Goal: Find specific page/section

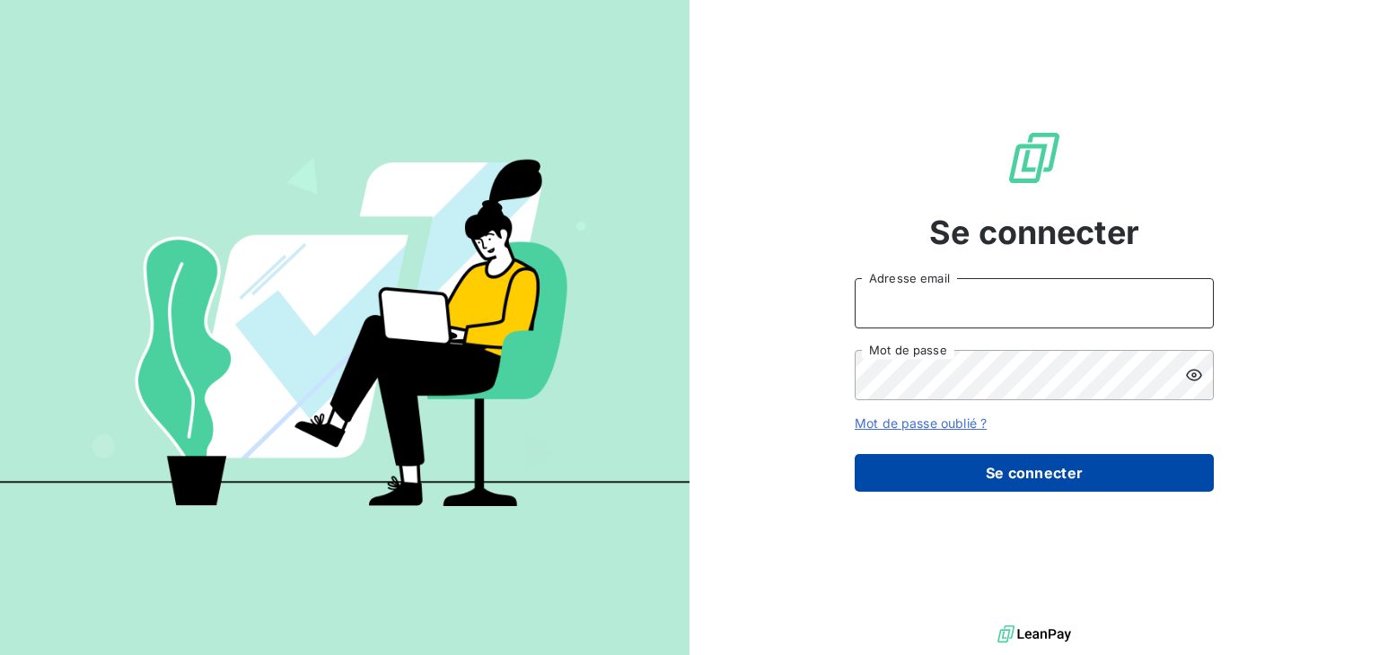
type input "[EMAIL_ADDRESS][DOMAIN_NAME]"
click at [1052, 472] on button "Se connecter" at bounding box center [1034, 473] width 359 height 38
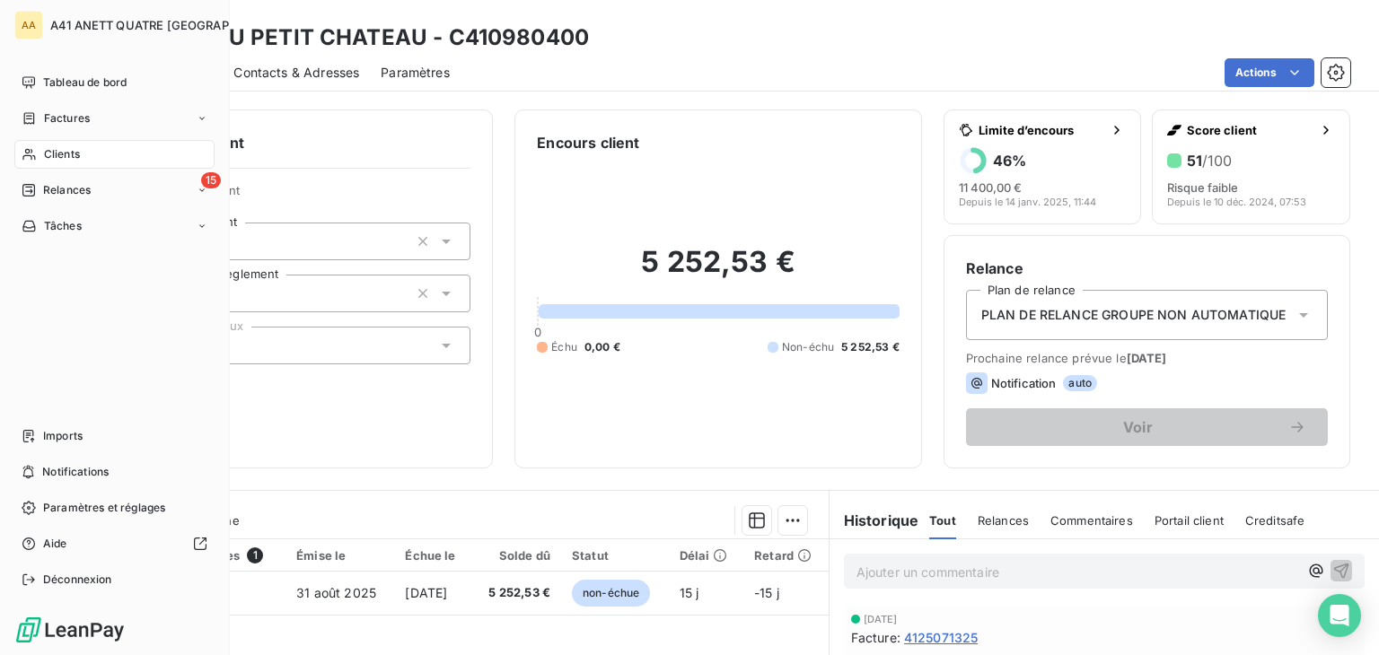
click at [59, 151] on span "Clients" at bounding box center [62, 154] width 36 height 16
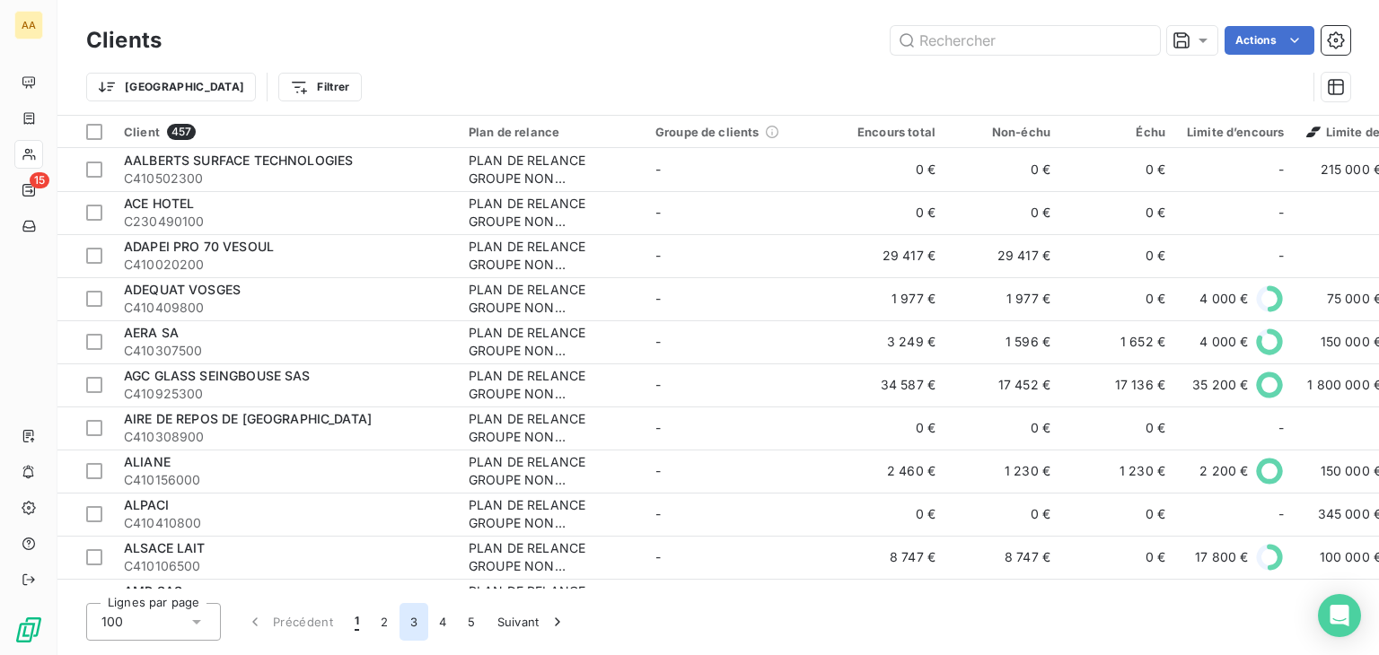
click at [415, 618] on button "3" at bounding box center [413, 622] width 29 height 38
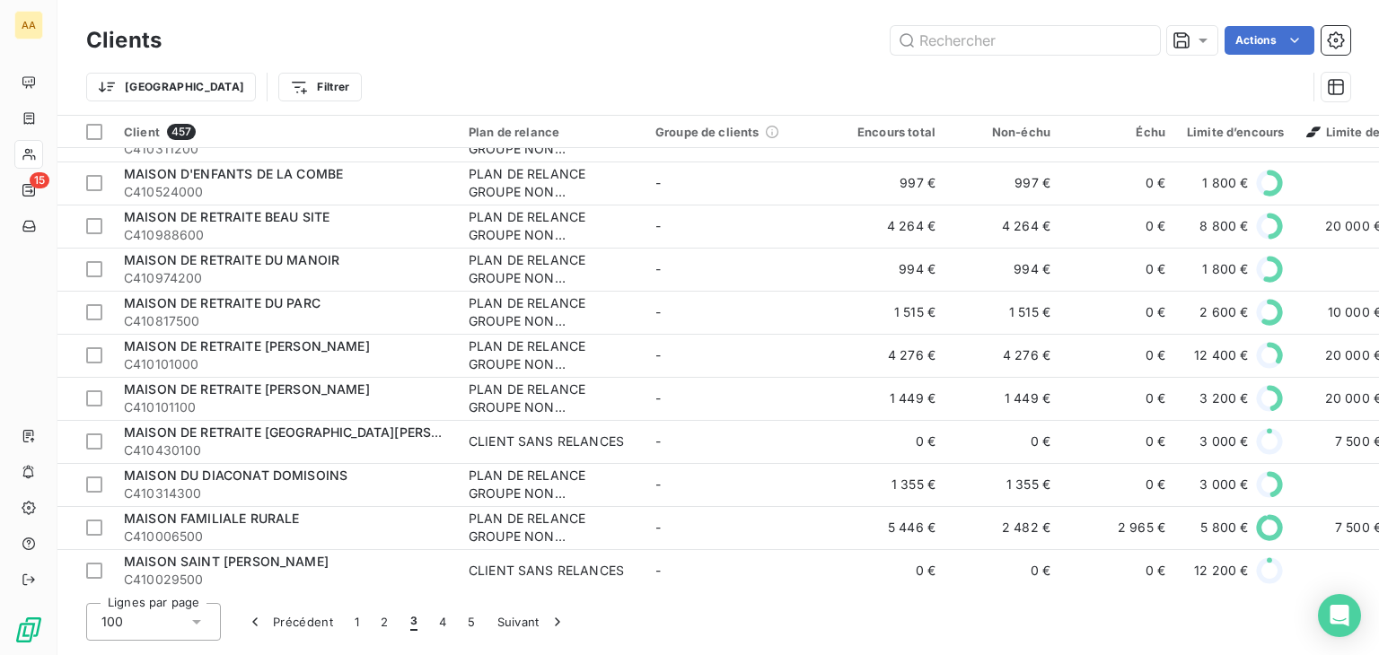
scroll to position [3052, 0]
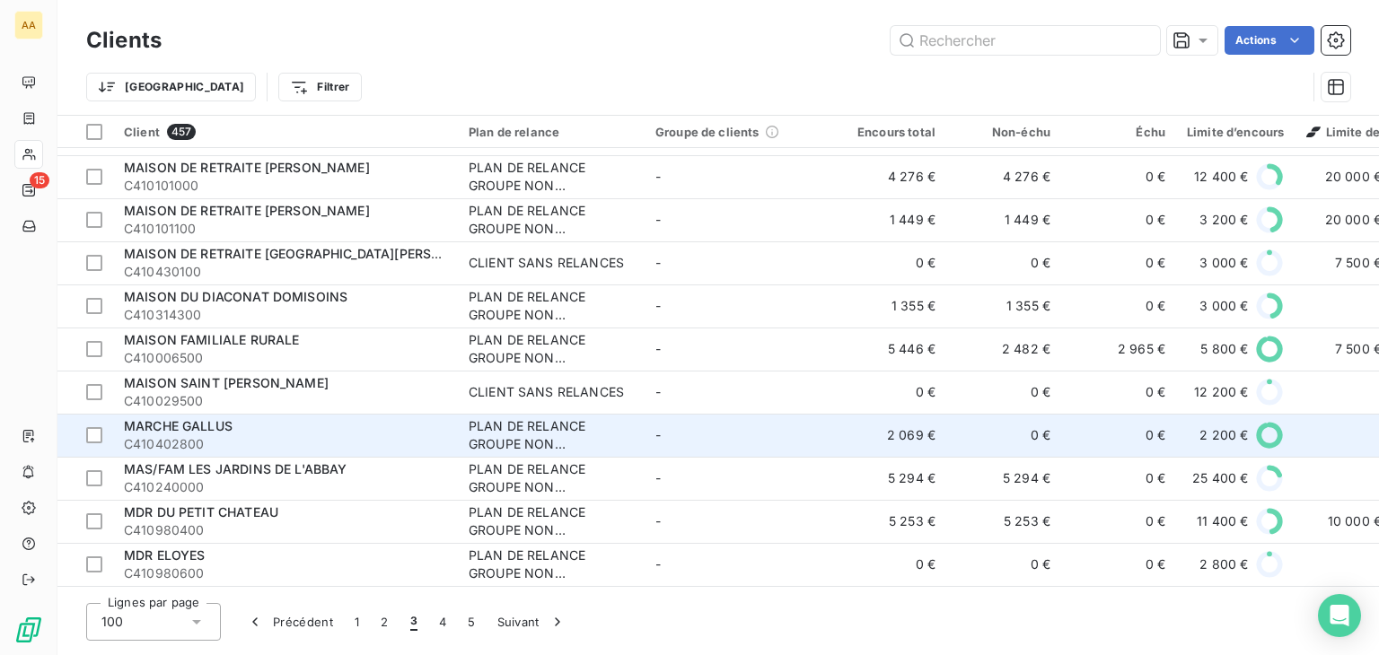
click at [364, 431] on div "MARCHE GALLUS" at bounding box center [285, 426] width 323 height 18
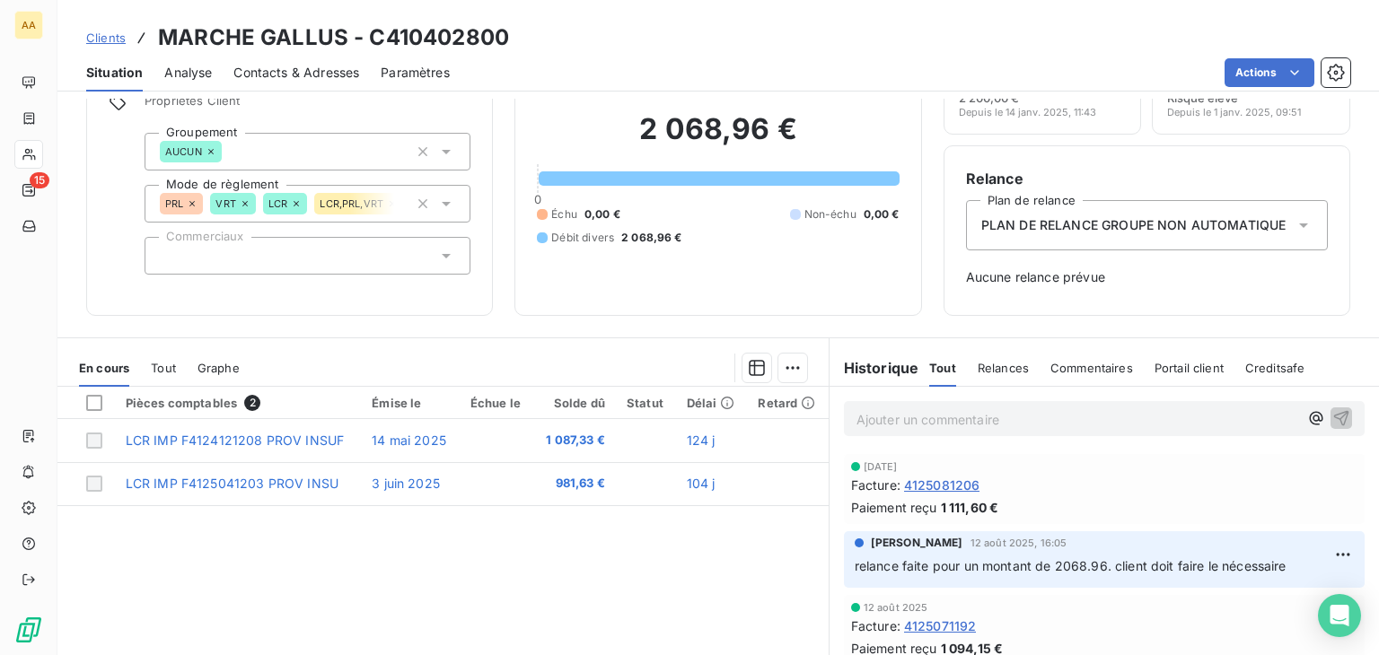
click at [950, 486] on span "4125081206" at bounding box center [942, 485] width 76 height 19
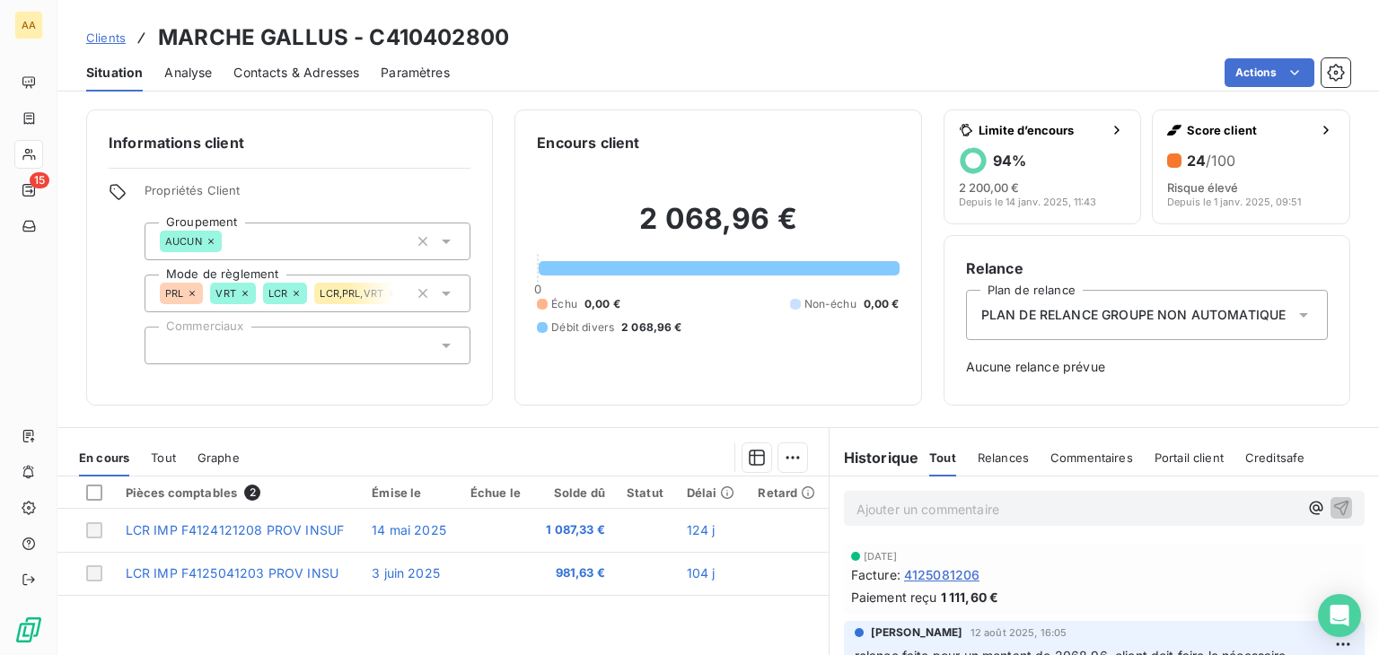
scroll to position [90, 0]
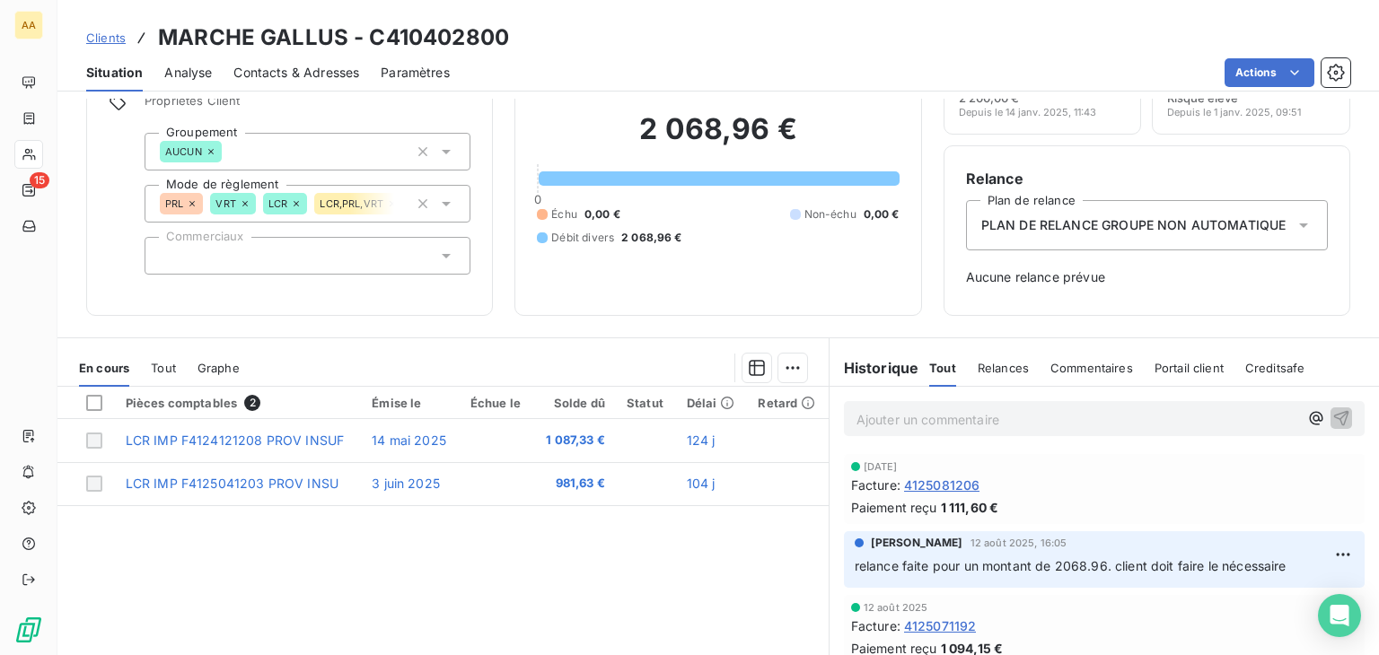
click at [942, 33] on div "Clients MARCHE GALLUS - C410402800" at bounding box center [717, 38] width 1321 height 32
